Goal: Information Seeking & Learning: Learn about a topic

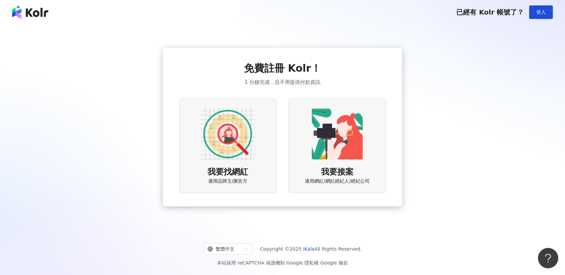
click at [247, 151] on img at bounding box center [228, 134] width 54 height 54
click at [335, 83] on div "免費註冊 Kolr！ 1 分鐘完成，且不用提供付款資訊 我要找網紅 適用品牌主/廣告方 我要接案 適用網紅/網紅經紀人/經紀公司" at bounding box center [282, 126] width 207 height 131
click at [248, 137] on img at bounding box center [228, 134] width 54 height 54
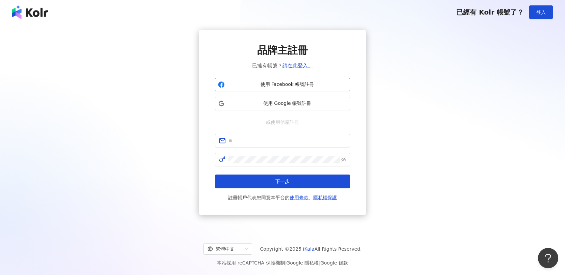
click at [274, 84] on span "使用 Facebook 帳號註冊" at bounding box center [287, 84] width 120 height 7
click at [288, 140] on input "text" at bounding box center [287, 140] width 118 height 7
type input "**********"
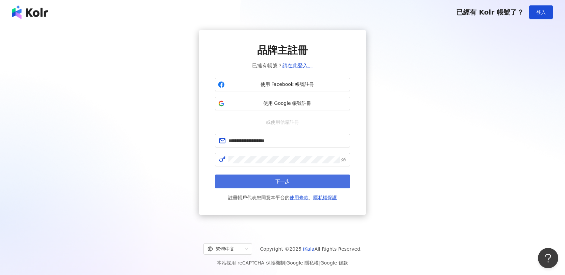
click at [311, 178] on button "下一步" at bounding box center [282, 181] width 135 height 14
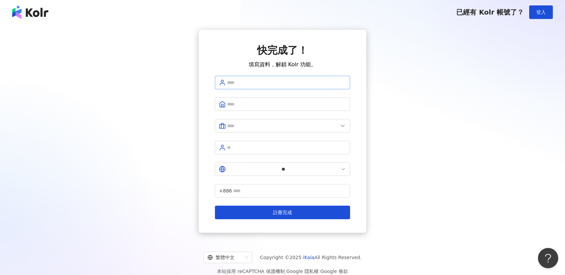
click at [266, 79] on span at bounding box center [282, 83] width 135 height 14
click at [276, 89] on span at bounding box center [282, 83] width 135 height 14
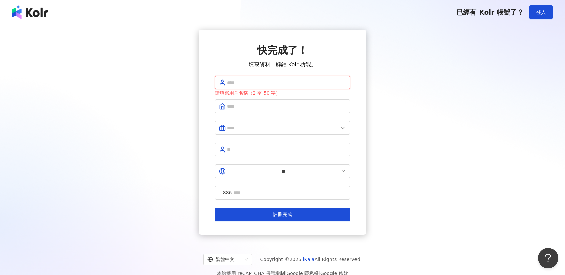
click at [254, 84] on input "text" at bounding box center [286, 82] width 119 height 7
click at [257, 84] on input "text" at bounding box center [286, 82] width 119 height 7
click at [296, 86] on input "text" at bounding box center [286, 82] width 119 height 7
type input "***"
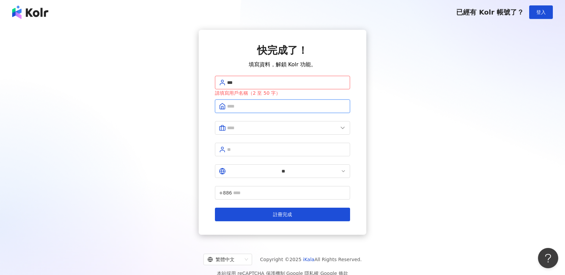
click at [248, 105] on input "text" at bounding box center [286, 105] width 119 height 7
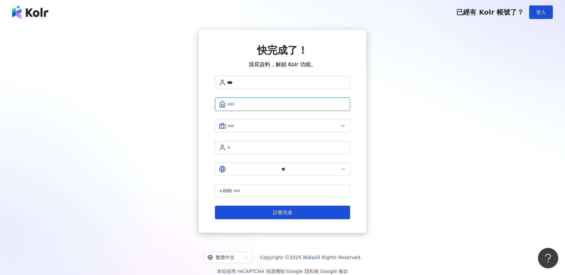
click at [296, 105] on input "text" at bounding box center [286, 103] width 119 height 7
type input "***"
click at [254, 124] on input "text" at bounding box center [282, 125] width 111 height 7
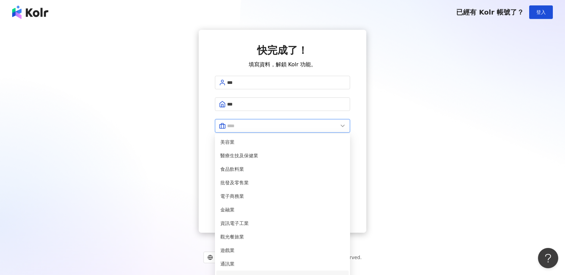
scroll to position [138, 0]
type input "*****"
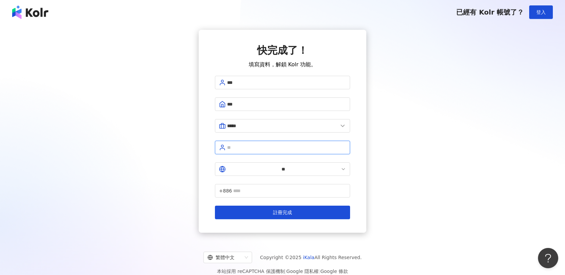
click at [260, 145] on input "text" at bounding box center [286, 147] width 119 height 7
type input "*"
type input "****"
click at [276, 187] on input "text" at bounding box center [289, 190] width 113 height 7
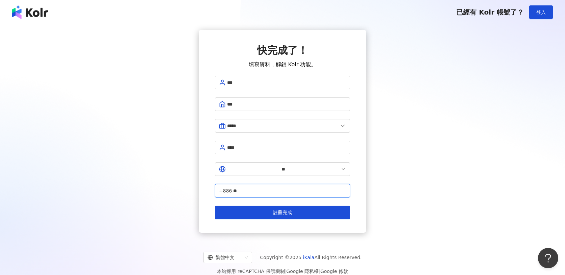
type input "*"
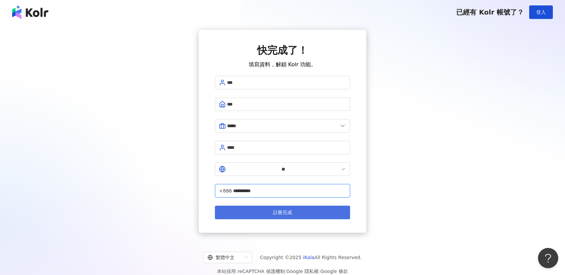
type input "**********"
click at [309, 205] on button "註冊完成" at bounding box center [282, 212] width 135 height 14
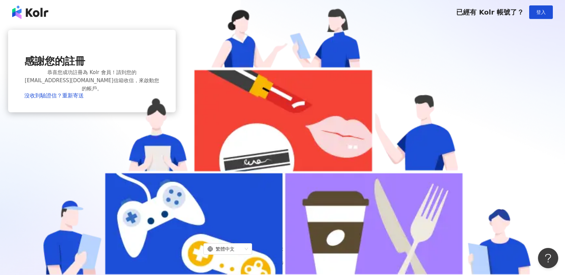
click at [176, 169] on div "感謝您的註冊 恭喜您成功註冊為 Kolr 會員！請到您的 1001minxuan@gmail.com 信箱收信，來啟動您的帳戶。 沒收到驗證信？重新寄送" at bounding box center [92, 127] width 168 height 194
click at [176, 62] on div "感謝您的註冊 恭喜您成功註冊為 Kolr 會員！請到您的 1001minxuan@gmail.com 信箱收信，來啟動您的帳戶。 沒收到驗證信？重新寄送" at bounding box center [92, 127] width 168 height 194
click at [534, 8] on button "登入" at bounding box center [541, 12] width 24 height 14
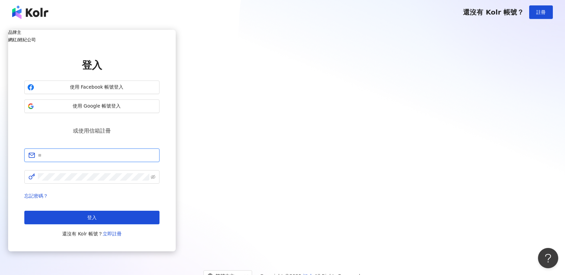
type input "**********"
click at [155, 174] on icon "eye-invisible" at bounding box center [153, 176] width 5 height 5
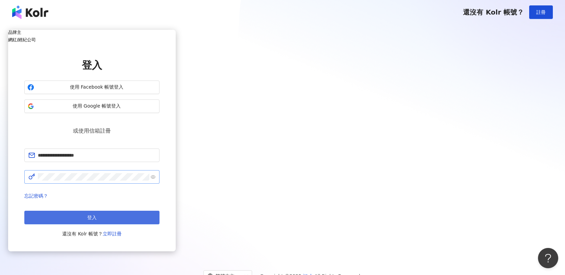
click at [97, 215] on span "登入" at bounding box center [91, 217] width 9 height 5
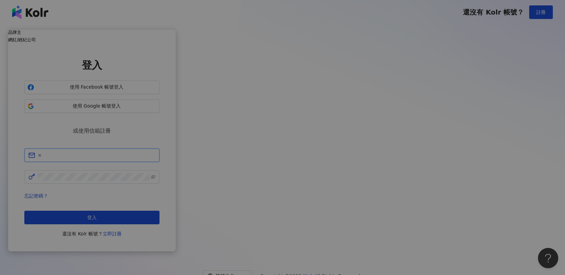
type input "**********"
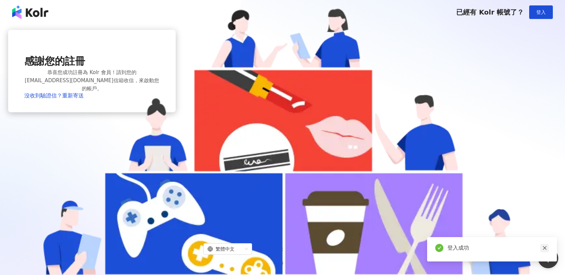
click at [544, 245] on link at bounding box center [544, 248] width 8 height 8
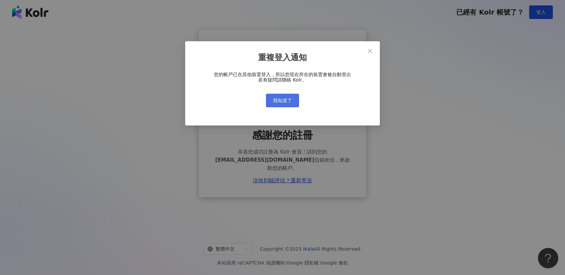
click at [292, 101] on button "我知道了" at bounding box center [282, 101] width 33 height 14
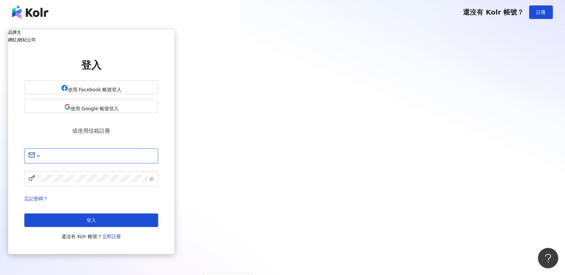
type input "**********"
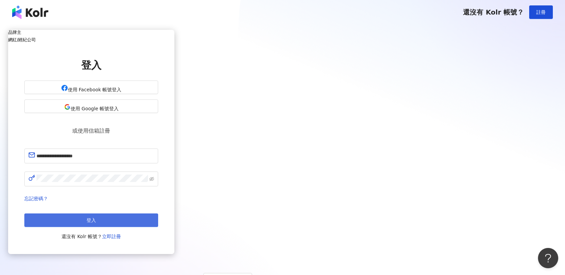
click at [158, 213] on button "登入" at bounding box center [91, 220] width 134 height 14
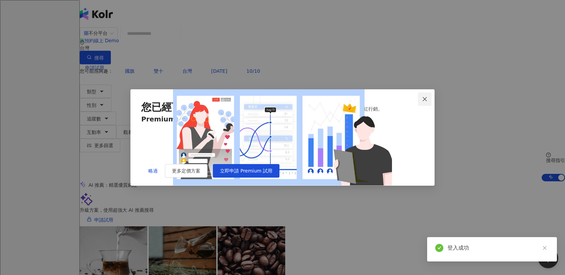
click at [424, 97] on icon "close" at bounding box center [425, 99] width 4 height 4
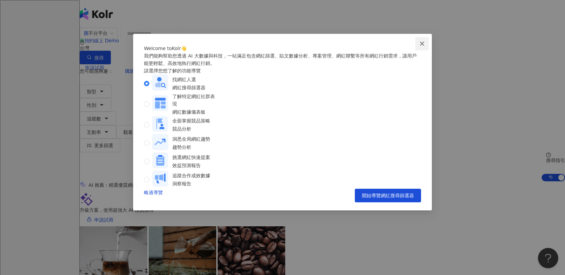
click at [425, 44] on span "Close" at bounding box center [422, 43] width 14 height 5
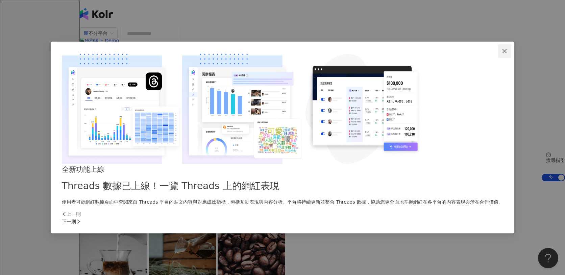
click at [498, 58] on button "Close" at bounding box center [505, 51] width 14 height 14
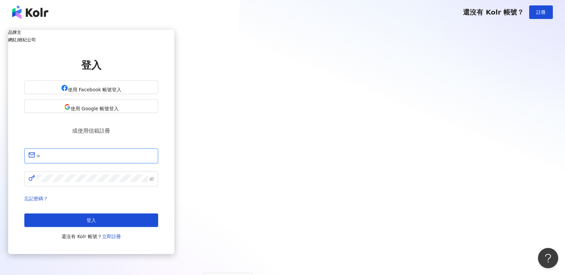
type input "**********"
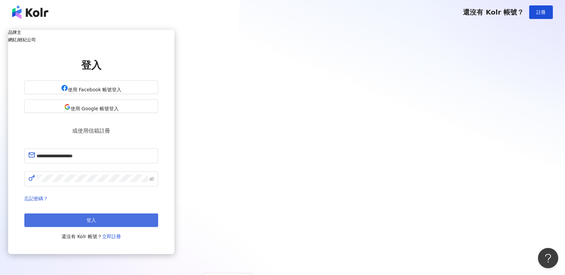
click at [158, 213] on button "登入" at bounding box center [91, 220] width 134 height 14
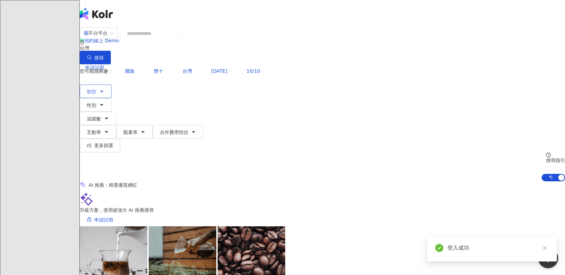
click at [111, 84] on button "類型" at bounding box center [96, 91] width 32 height 14
click at [474, 27] on div "el-icon-cs 預約線上 Demo 申請試用 繁體中文 倪" at bounding box center [322, 81] width 485 height 108
click at [98, 119] on icon at bounding box center [95, 121] width 5 height 5
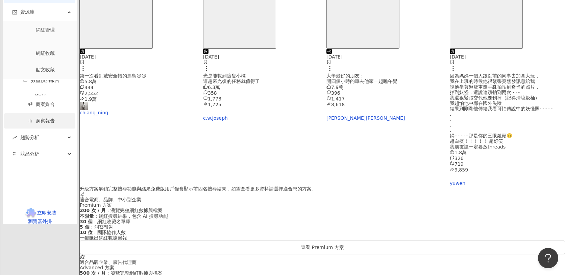
scroll to position [230, 0]
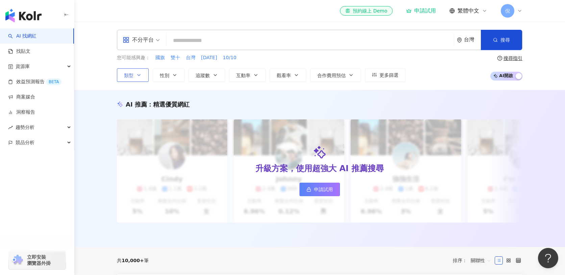
click at [130, 81] on button "類型" at bounding box center [133, 75] width 32 height 14
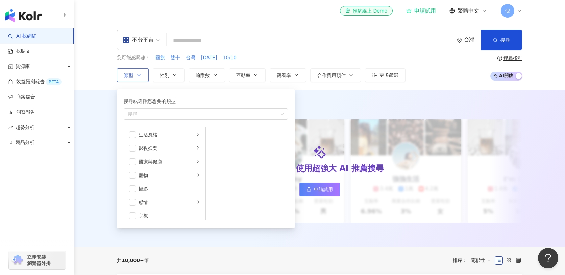
scroll to position [149, 0]
click at [159, 161] on div "醫療與健康" at bounding box center [167, 161] width 56 height 7
click at [252, 164] on div "營養與保健" at bounding box center [252, 161] width 62 height 7
click at [390, 52] on div "不分平台 台灣 搜尋 您可能感興趣： 國旗 雙十 台灣 [DATE] 10/10 類型 搜尋或選擇您想要的類型： 營養與保健 藝術與娛樂 美妝時尚 氣候和環境…" at bounding box center [319, 56] width 432 height 52
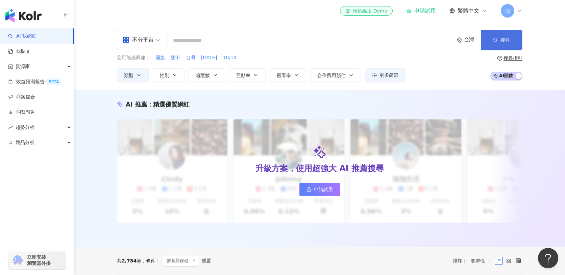
click at [502, 42] on span "搜尋" at bounding box center [504, 39] width 9 height 5
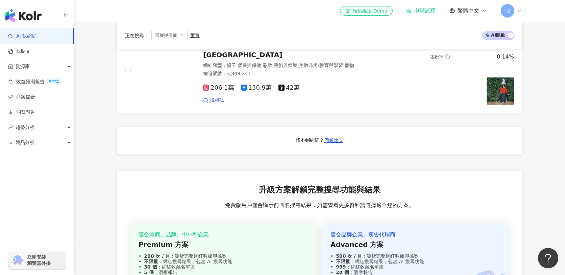
scroll to position [546, 0]
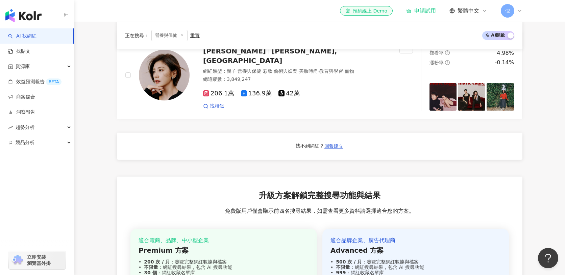
click at [326, 190] on span "升級方案解鎖完整搜尋功能與結果" at bounding box center [320, 195] width 122 height 11
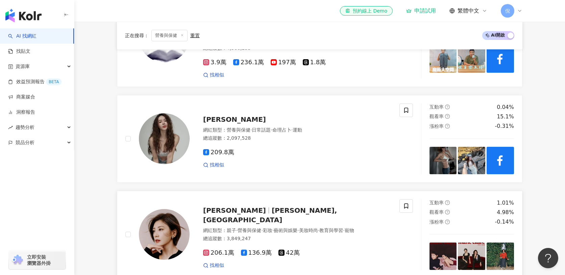
scroll to position [0, 0]
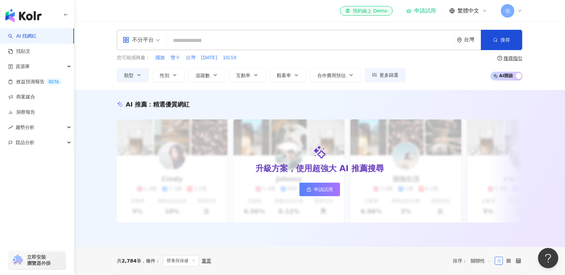
click at [518, 76] on div "button" at bounding box center [519, 76] width 6 height 9
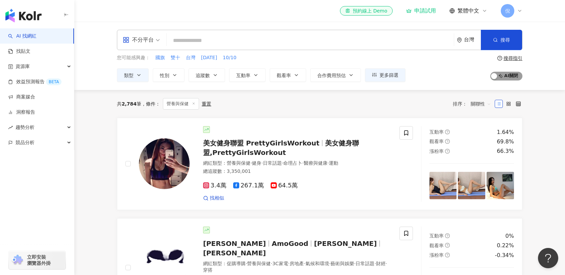
click at [513, 77] on span "AI 開啟 AI 關閉" at bounding box center [506, 76] width 32 height 9
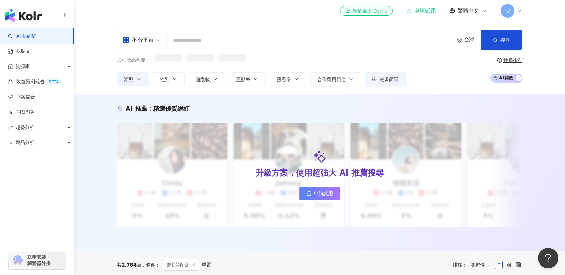
click at [514, 76] on span "AI 開啟 AI 關閉" at bounding box center [506, 78] width 32 height 9
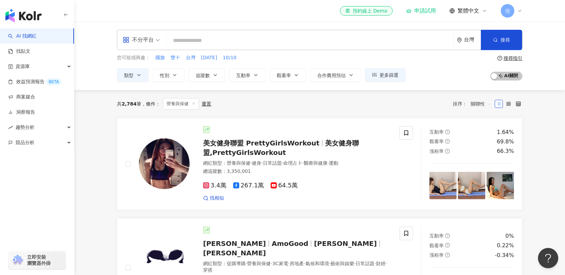
click at [179, 104] on span "營養與保健" at bounding box center [181, 103] width 36 height 11
click at [204, 104] on div "重置" at bounding box center [206, 103] width 9 height 5
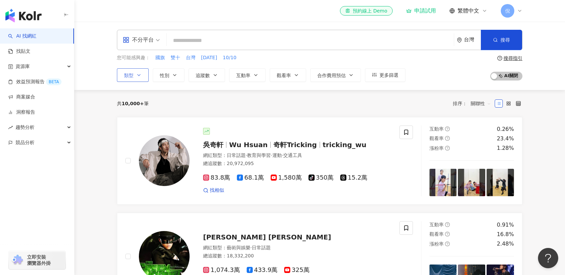
click at [139, 71] on button "類型" at bounding box center [133, 75] width 32 height 14
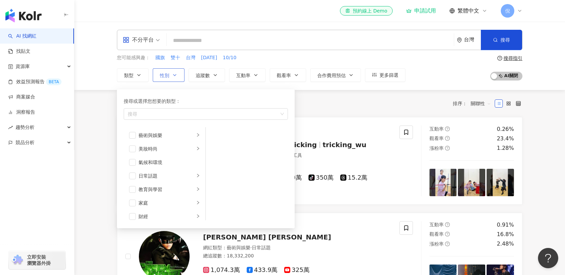
click at [167, 76] on span "性別" at bounding box center [164, 75] width 9 height 5
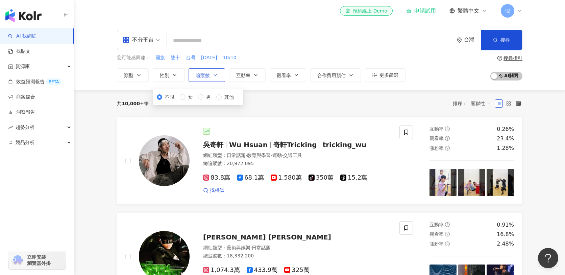
click at [199, 71] on button "追蹤數" at bounding box center [207, 75] width 36 height 14
click at [247, 68] on div "您可能感興趣： 國旗 雙十 台灣 [DATE] 10/10 類型 性別 追蹤數 互動率 觀看率 合作費用預估 更多篩選 不限 女 男 其他 * - *****…" at bounding box center [261, 68] width 288 height 28
click at [254, 76] on icon "button" at bounding box center [255, 74] width 5 height 5
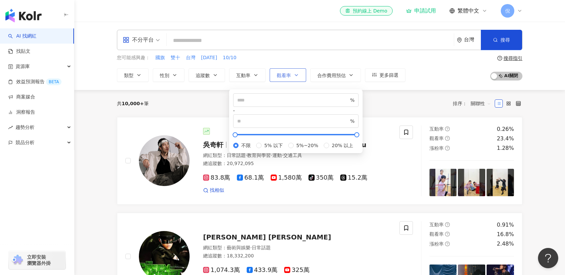
click at [279, 75] on span "觀看率" at bounding box center [284, 75] width 14 height 5
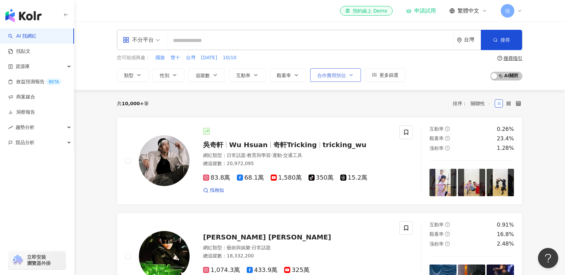
click at [324, 73] on span "合作費用預估" at bounding box center [331, 75] width 28 height 5
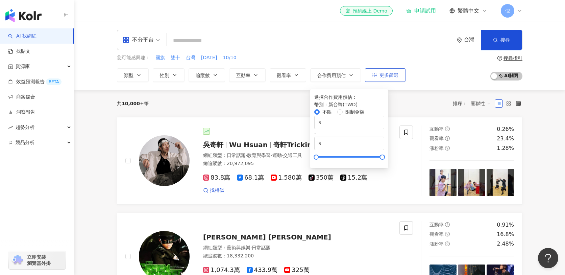
click at [374, 70] on button "更多篩選" at bounding box center [385, 75] width 41 height 14
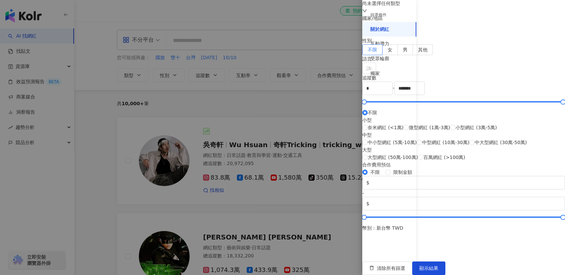
scroll to position [40, 0]
click at [394, 48] on div "互動潛力" at bounding box center [389, 43] width 54 height 15
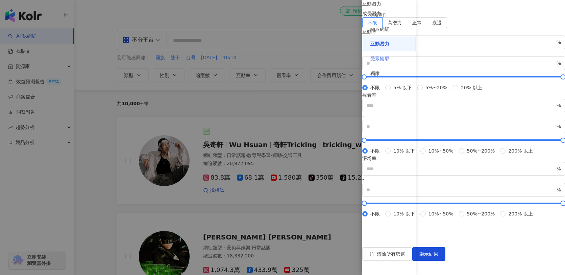
click at [395, 56] on div "受眾輪廓" at bounding box center [389, 58] width 54 height 15
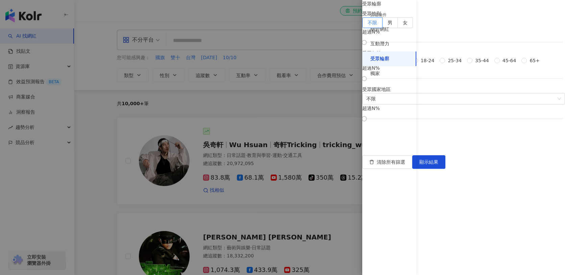
scroll to position [56, 0]
click at [472, 64] on span "35-44" at bounding box center [481, 60] width 19 height 7
click at [500, 64] on span "45-64" at bounding box center [509, 60] width 19 height 7
click at [527, 64] on span "65+" at bounding box center [535, 60] width 16 height 7
click at [500, 64] on span "45-64" at bounding box center [509, 60] width 19 height 7
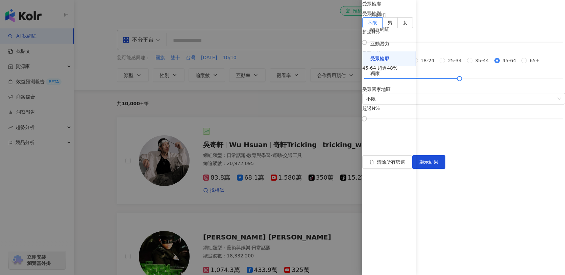
drag, startPoint x: 429, startPoint y: 169, endPoint x: 487, endPoint y: 175, distance: 58.5
click at [487, 121] on div "受眾輪廓 受眾性別 不限 男 女 超過 N % 受眾年齡 不限 [PHONE_NUMBER] [PHONE_NUMBER] 45-64 65+ 45-64 超…" at bounding box center [463, 60] width 203 height 121
click at [438, 165] on span "顯示結果" at bounding box center [428, 161] width 19 height 5
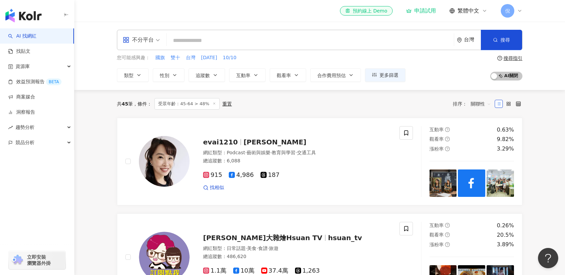
click at [199, 102] on span "受眾年齡：45-64 > 48%" at bounding box center [186, 103] width 65 height 11
click at [182, 73] on button "性別" at bounding box center [169, 75] width 32 height 14
click at [502, 44] on button "搜尋" at bounding box center [501, 40] width 41 height 20
click at [513, 14] on span "倪" at bounding box center [508, 11] width 14 height 14
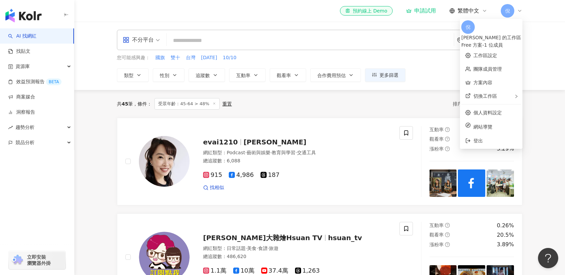
click at [513, 14] on span "倪" at bounding box center [508, 11] width 14 height 14
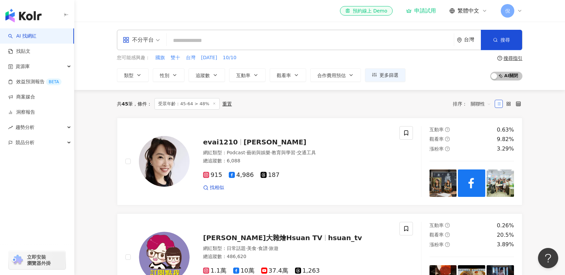
click at [385, 67] on div "您可能感興趣： 國旗 雙十 台灣 [DATE] 10/10 類型 性別 追蹤數 互動率 觀看率 合作費用預估 更多篩選 篩選條件 關於網紅 互動潛力 受眾輪廓…" at bounding box center [261, 68] width 288 height 28
click at [386, 72] on span "更多篩選" at bounding box center [388, 74] width 19 height 5
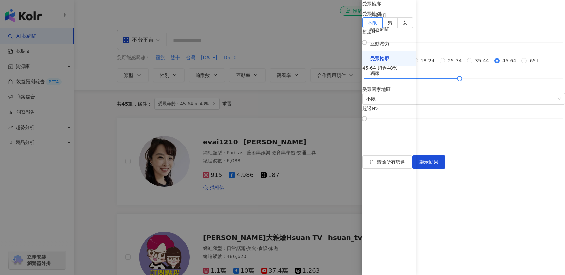
click at [390, 65] on div "受眾輪廓" at bounding box center [389, 58] width 54 height 15
click at [392, 69] on div "獨家" at bounding box center [389, 73] width 54 height 15
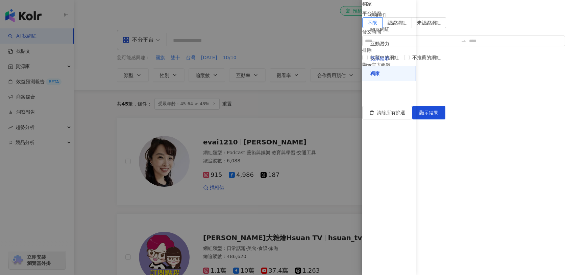
click at [394, 61] on div "受眾輪廓" at bounding box center [389, 58] width 54 height 15
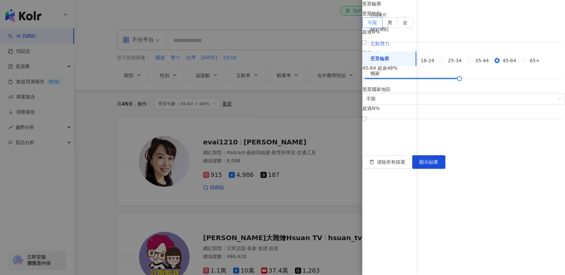
click at [394, 43] on div "互動潛力" at bounding box center [389, 43] width 54 height 15
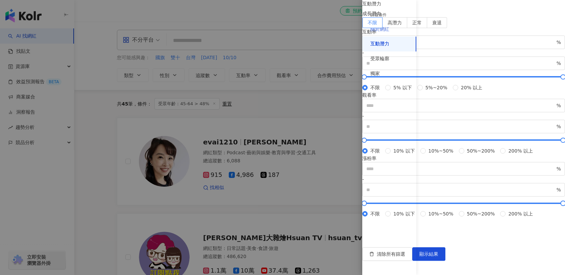
click at [396, 31] on div "關於網紅" at bounding box center [389, 29] width 54 height 15
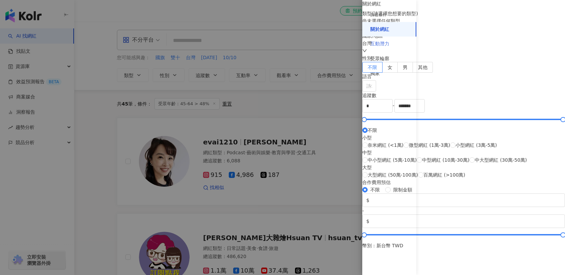
click at [397, 47] on div "互動潛力" at bounding box center [389, 43] width 54 height 15
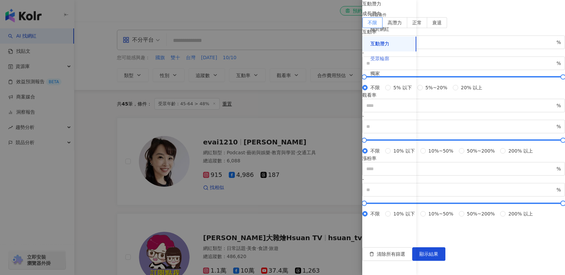
click at [398, 56] on div "受眾輪廓" at bounding box center [389, 58] width 54 height 15
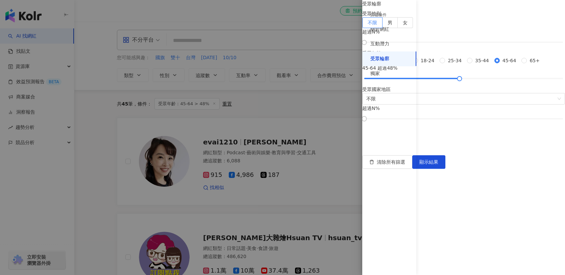
click at [348, 100] on div at bounding box center [282, 137] width 565 height 275
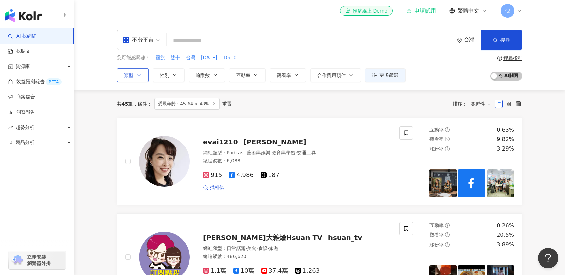
click at [134, 76] on button "類型" at bounding box center [133, 75] width 32 height 14
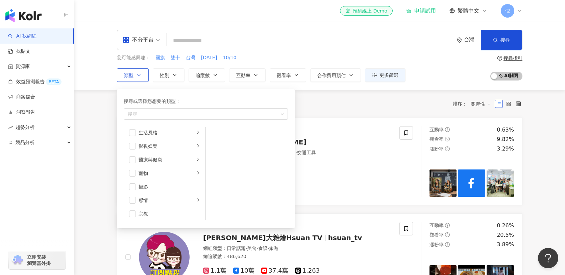
scroll to position [157, 0]
click at [166, 159] on li "醫療與健康" at bounding box center [164, 154] width 79 height 14
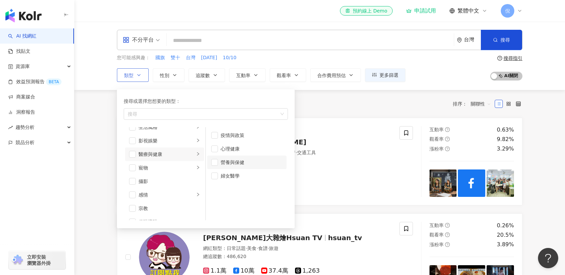
click at [224, 162] on div "營養與保健" at bounding box center [252, 161] width 62 height 7
click at [319, 102] on div "共 45 筆 條件 ： 受眾年齡：45-64 > 48% 重置 排序： 關聯性" at bounding box center [319, 103] width 405 height 11
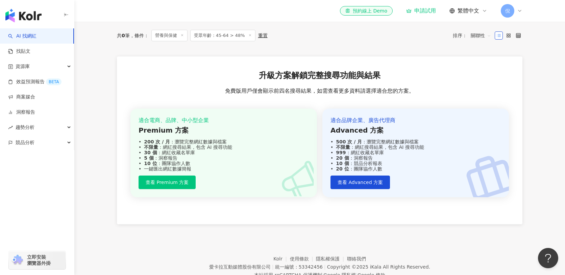
scroll to position [102, 0]
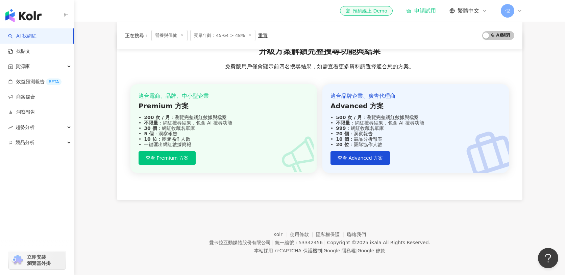
click at [181, 36] on icon at bounding box center [181, 34] width 3 height 3
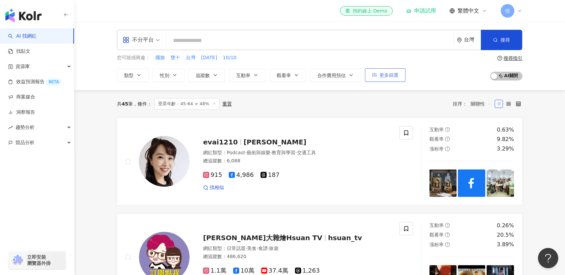
click at [398, 76] on span "更多篩選" at bounding box center [388, 74] width 19 height 5
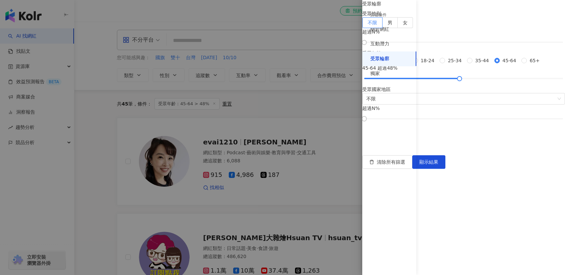
scroll to position [56, 0]
drag, startPoint x: 487, startPoint y: 165, endPoint x: 489, endPoint y: 170, distance: 5.6
click at [465, 80] on div at bounding box center [463, 79] width 4 height 4
click at [438, 165] on span "顯示結果" at bounding box center [428, 161] width 19 height 5
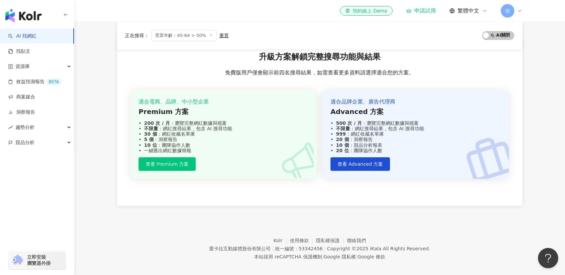
scroll to position [515, 0]
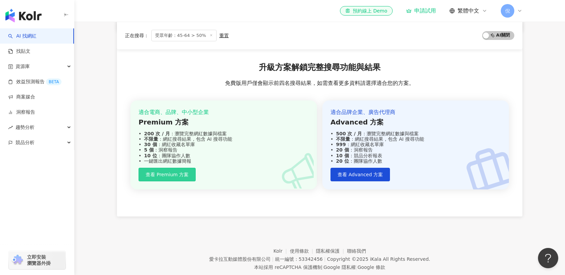
click at [180, 168] on button "查看 Premium 方案" at bounding box center [167, 175] width 57 height 14
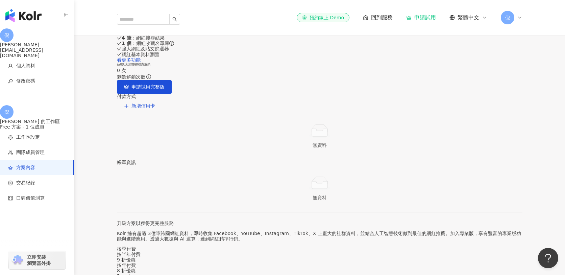
scroll to position [11, 0]
click at [172, 92] on button "申請試用完整版" at bounding box center [144, 86] width 55 height 14
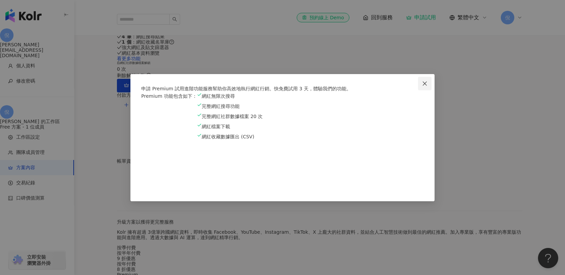
click at [426, 77] on button "Close" at bounding box center [425, 84] width 14 height 14
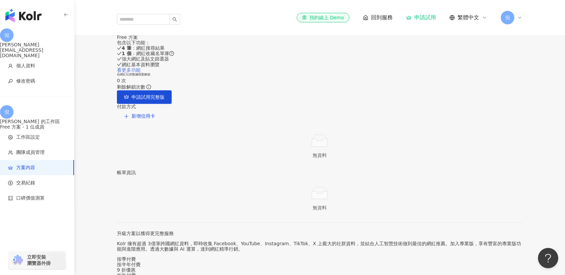
click at [141, 73] on link "看更多功能" at bounding box center [129, 69] width 24 height 5
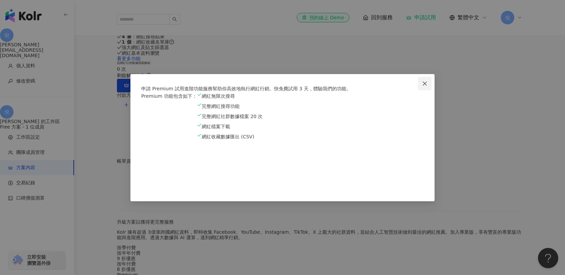
click at [423, 77] on button "Close" at bounding box center [425, 84] width 14 height 14
click at [425, 81] on icon "close" at bounding box center [424, 83] width 5 height 5
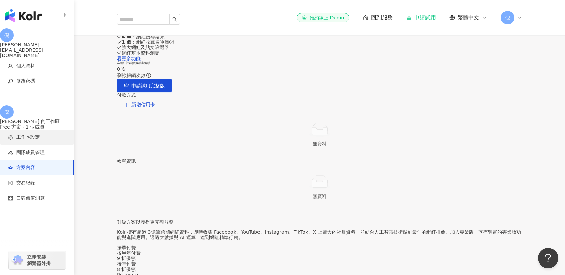
click at [47, 134] on span "工作區設定" at bounding box center [38, 137] width 60 height 7
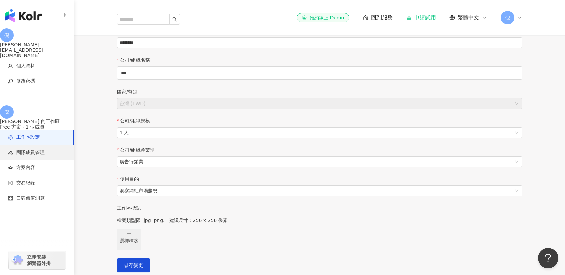
click at [50, 149] on span "團隊成員管理" at bounding box center [38, 152] width 60 height 7
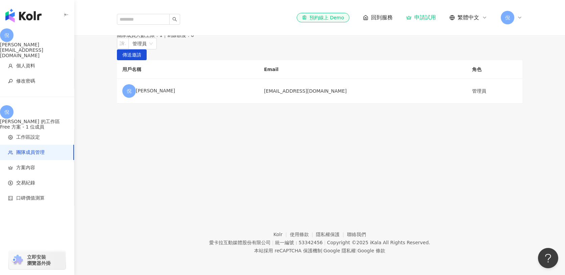
click at [138, 27] on div "團隊成員管理" at bounding box center [319, 24] width 405 height 5
click at [381, 14] on span "回到服務" at bounding box center [382, 17] width 22 height 7
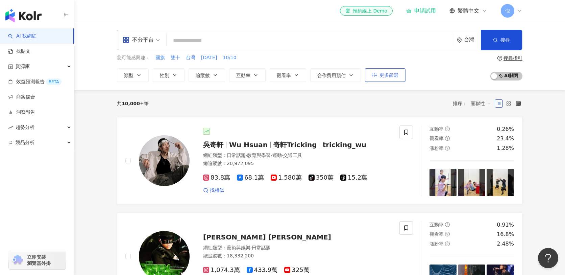
click at [396, 73] on span "更多篩選" at bounding box center [388, 74] width 19 height 5
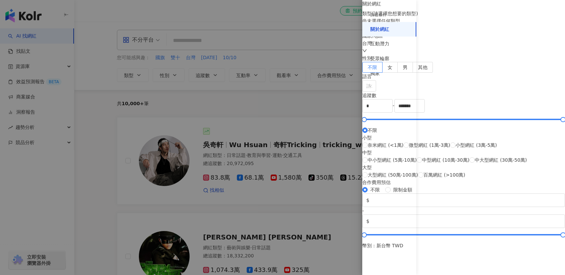
click at [325, 84] on div at bounding box center [282, 137] width 565 height 275
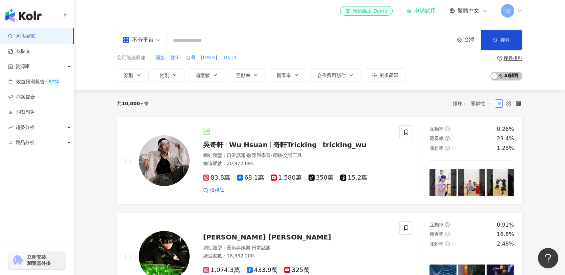
click at [36, 17] on img "button" at bounding box center [23, 16] width 36 height 14
click at [182, 42] on input "search" at bounding box center [310, 40] width 282 height 13
click at [204, 73] on span "追蹤數" at bounding box center [203, 75] width 14 height 5
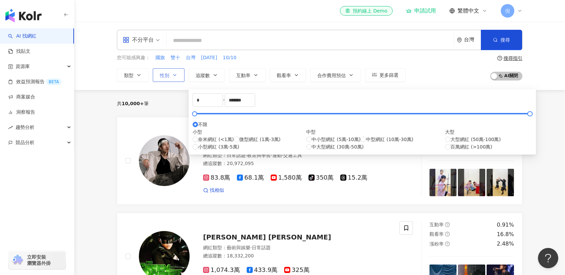
click at [180, 73] on button "性別" at bounding box center [169, 75] width 32 height 14
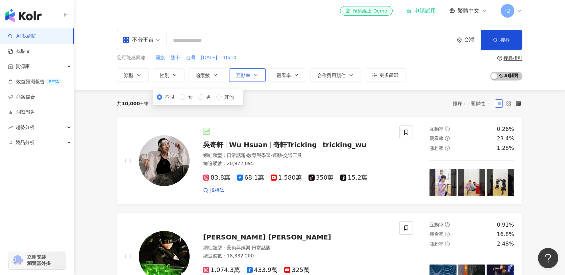
click at [244, 76] on span "互動率" at bounding box center [243, 75] width 14 height 5
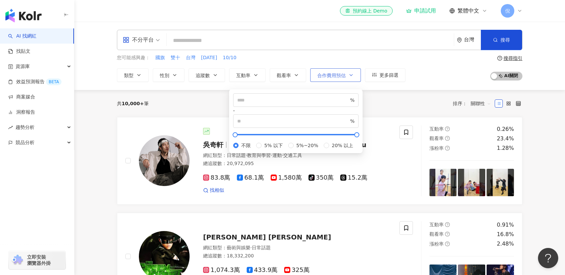
click at [338, 75] on span "合作費用預估" at bounding box center [331, 75] width 28 height 5
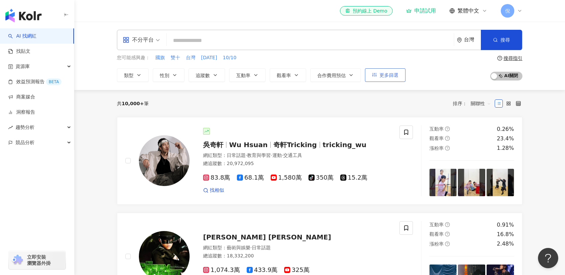
click at [385, 72] on span "更多篩選" at bounding box center [388, 74] width 19 height 5
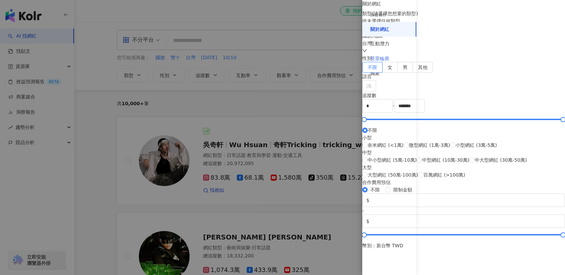
click at [391, 62] on div "受眾輪廓" at bounding box center [389, 58] width 54 height 15
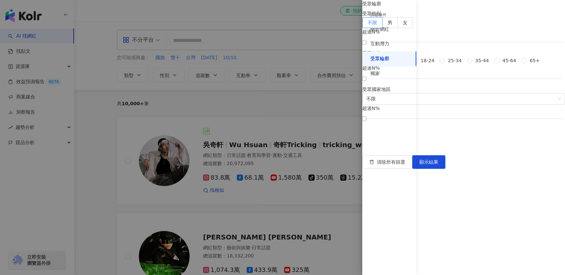
click at [438, 64] on div "不限 [PHONE_NUMBER] [PHONE_NUMBER] 45-64 65+" at bounding box center [453, 60] width 183 height 7
click at [500, 64] on span "45-64" at bounding box center [509, 60] width 19 height 7
click at [438, 165] on span "顯示結果" at bounding box center [428, 161] width 19 height 5
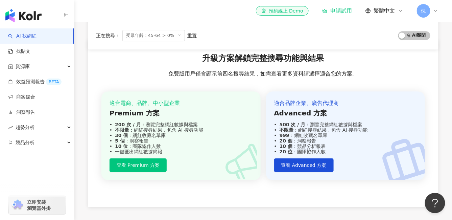
scroll to position [559, 0]
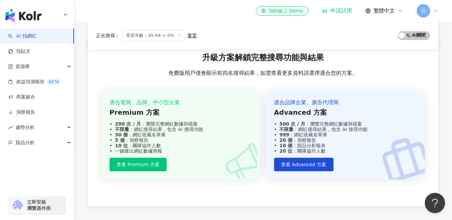
click at [147, 160] on div "適合電商、品牌、中小型企業 Premium 方案 200 次 / 月 ：瀏覽完整網紅數據與檔案 不限量 ：網紅搜尋結果，包含 AI 搜尋功能 30 個 ：網紅…" at bounding box center [180, 135] width 159 height 89
click at [148, 161] on span "查看 Premium 方案" at bounding box center [138, 163] width 43 height 5
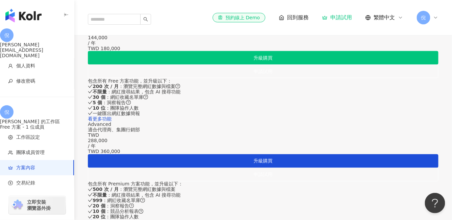
scroll to position [185, 0]
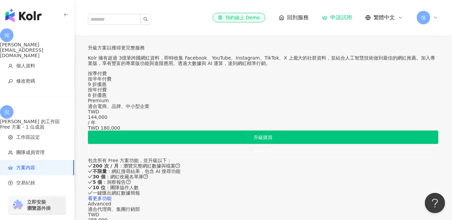
click at [234, 76] on div "按季付費" at bounding box center [263, 73] width 350 height 5
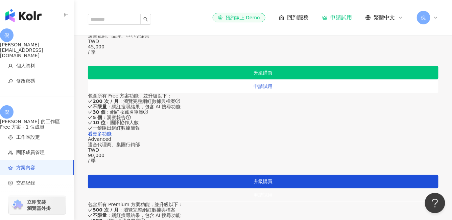
scroll to position [227, 0]
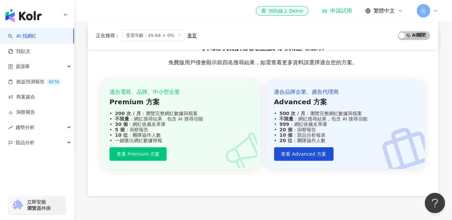
scroll to position [564, 0]
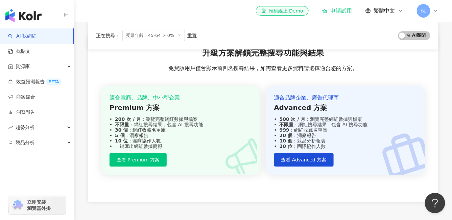
click at [136, 132] on div "5 個 ：洞察報告" at bounding box center [180, 134] width 143 height 5
click at [146, 153] on button "查看 Premium 方案" at bounding box center [137, 160] width 57 height 14
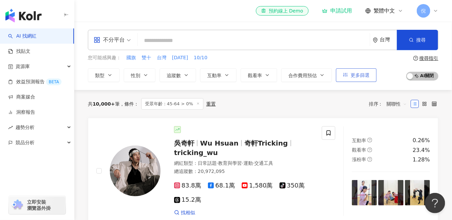
click at [348, 78] on button "更多篩選" at bounding box center [356, 75] width 41 height 14
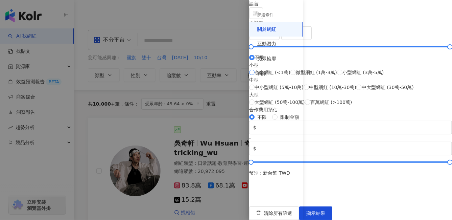
scroll to position [290, 0]
click at [283, 45] on div "互動潛力" at bounding box center [276, 43] width 54 height 15
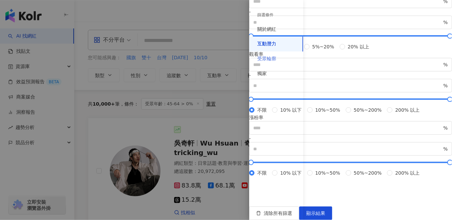
click at [278, 56] on div "受眾輪廓" at bounding box center [276, 58] width 54 height 15
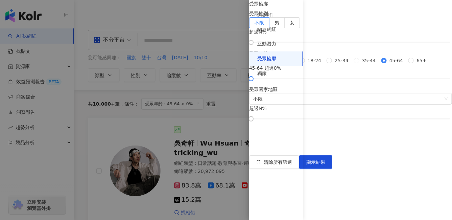
scroll to position [85, 0]
click at [332, 169] on button "顯示結果" at bounding box center [315, 162] width 33 height 14
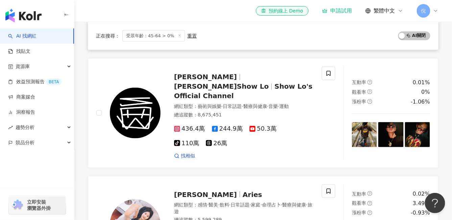
scroll to position [0, 0]
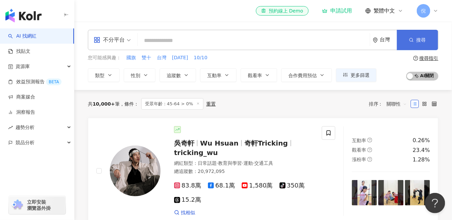
click at [421, 44] on button "搜尋" at bounding box center [417, 40] width 41 height 20
click at [357, 72] on span "更多篩選" at bounding box center [359, 74] width 19 height 5
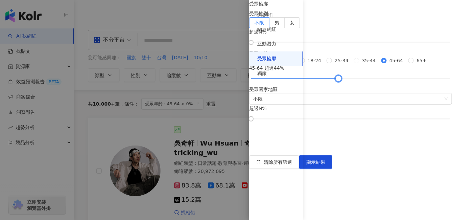
drag, startPoint x: 315, startPoint y: 137, endPoint x: 376, endPoint y: 137, distance: 61.1
click at [340, 80] on div at bounding box center [338, 79] width 4 height 4
drag, startPoint x: 378, startPoint y: 139, endPoint x: 381, endPoint y: 149, distance: 10.0
click at [383, 121] on div "受眾輪廓 受眾性別 不限 男 女 超過 N % 受眾年齡 不限 [PHONE_NUMBER] [PHONE_NUMBER] 45-64 65+ 45-64 超…" at bounding box center [350, 60] width 203 height 121
click at [281, 45] on div "互動潛力" at bounding box center [276, 43] width 54 height 15
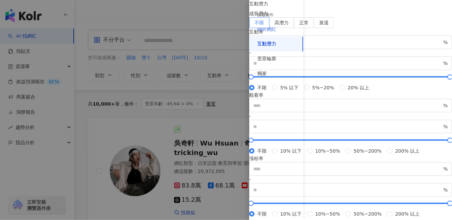
click at [281, 29] on div "關於網紅" at bounding box center [276, 29] width 54 height 15
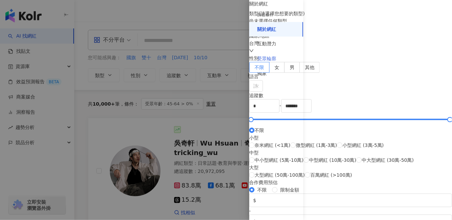
click at [277, 51] on div "受眾輪廓" at bounding box center [276, 58] width 54 height 15
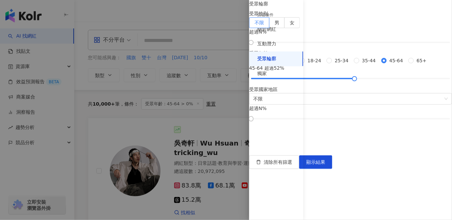
click at [278, 59] on div "受眾輪廓" at bounding box center [276, 58] width 54 height 15
click at [325, 165] on span "顯示結果" at bounding box center [315, 161] width 19 height 5
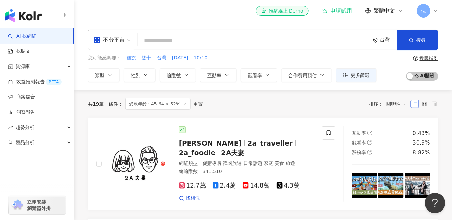
click at [224, 46] on input "search" at bounding box center [253, 40] width 227 height 13
click at [36, 37] on link "AI 找網紅" at bounding box center [22, 36] width 28 height 7
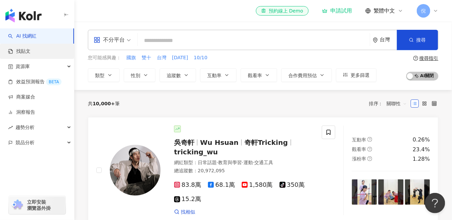
click at [30, 51] on link "找貼文" at bounding box center [19, 51] width 22 height 7
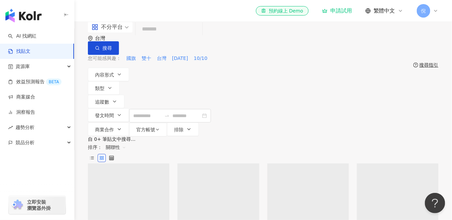
click at [378, 7] on span "繁體中文" at bounding box center [384, 10] width 22 height 7
click at [424, 11] on span "倪" at bounding box center [423, 10] width 5 height 7
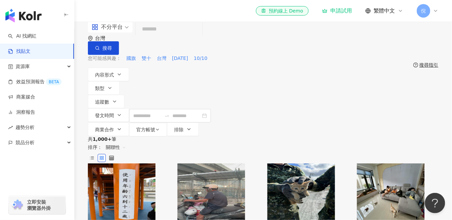
click at [34, 20] on img "button" at bounding box center [23, 16] width 36 height 14
